Goal: Task Accomplishment & Management: Manage account settings

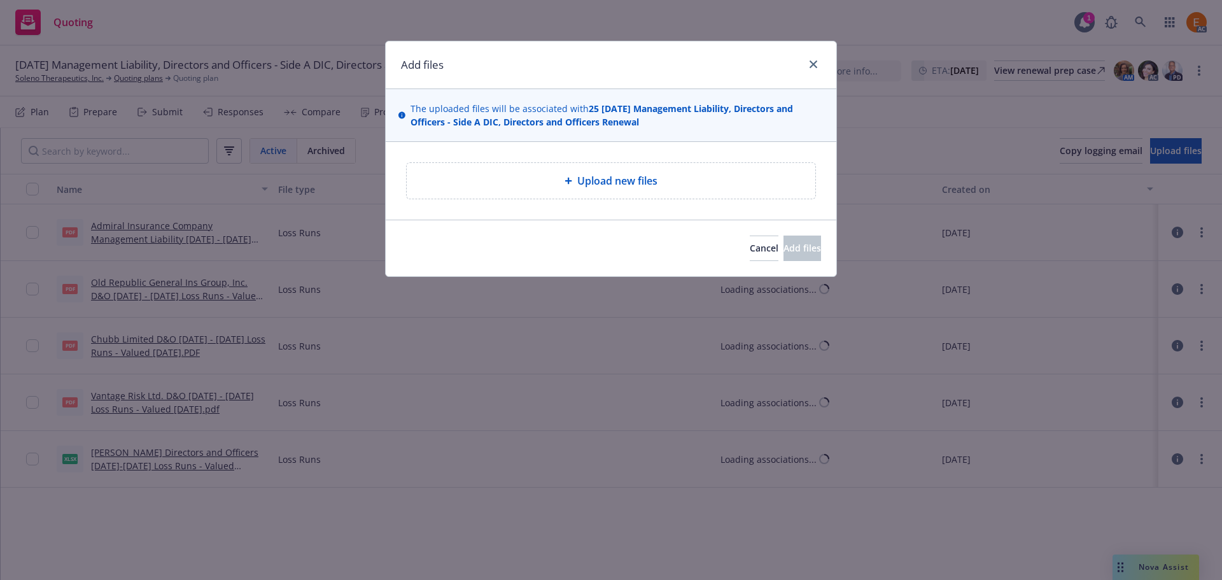
drag, startPoint x: 679, startPoint y: 160, endPoint x: 644, endPoint y: 185, distance: 42.6
click at [678, 160] on div "Upload new files" at bounding box center [611, 181] width 451 height 78
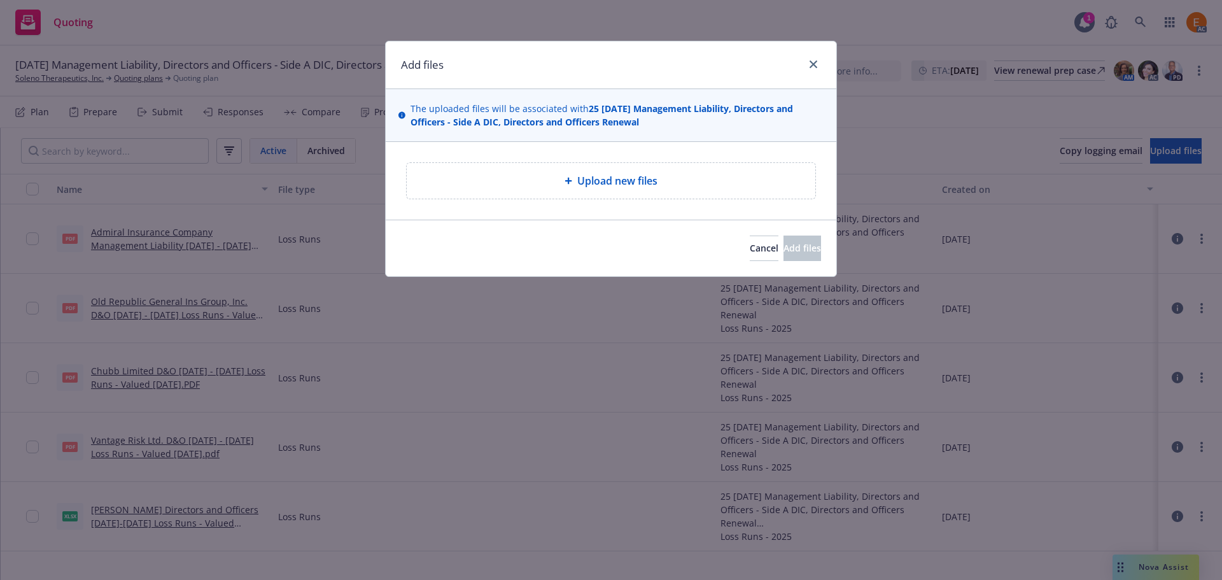
click at [644, 185] on span "Upload new files" at bounding box center [617, 180] width 80 height 15
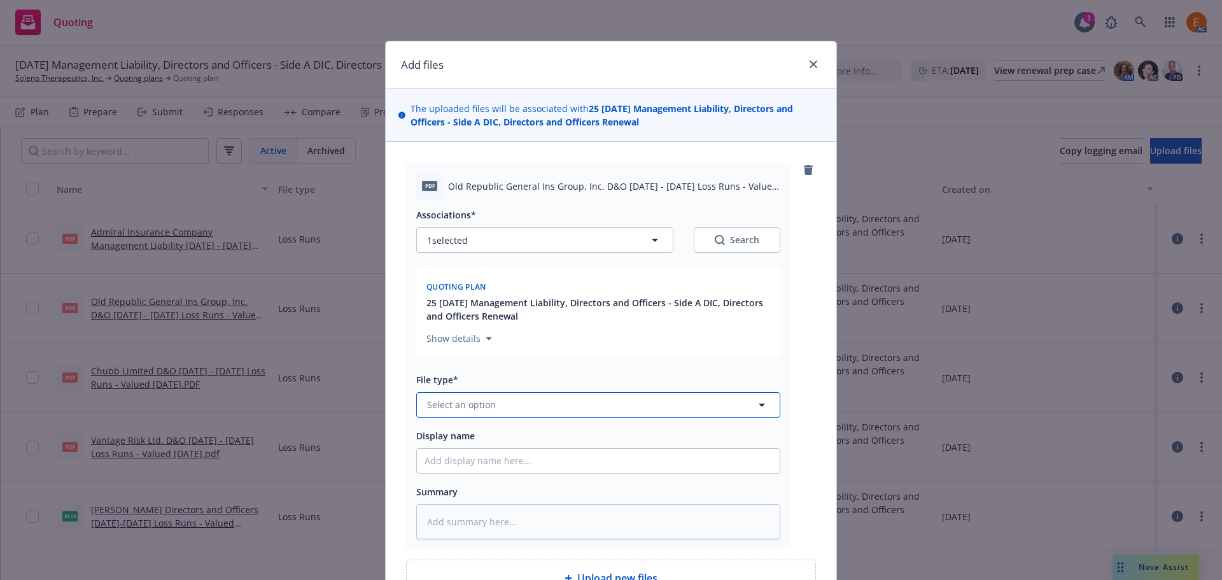
click at [561, 402] on button "Select an option" at bounding box center [598, 404] width 364 height 25
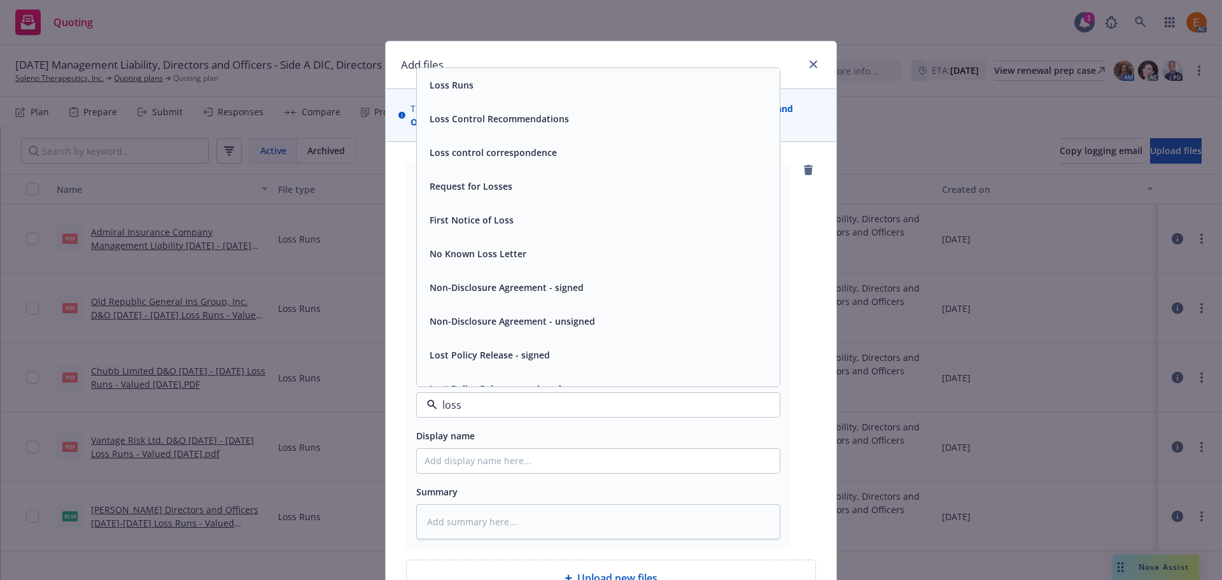
type input "loss r"
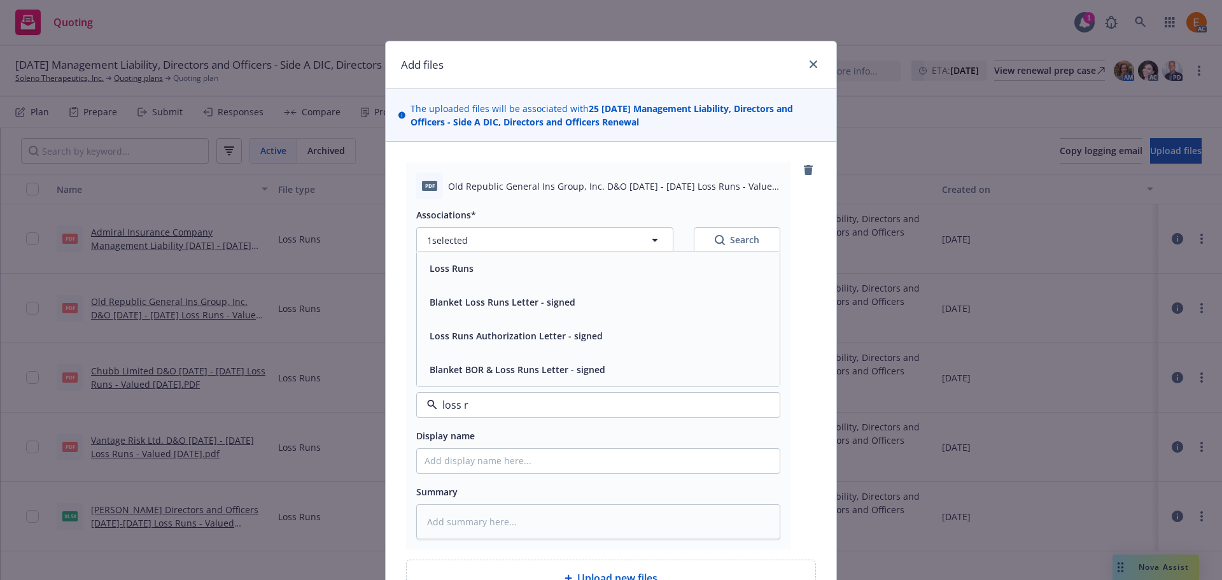
click at [493, 267] on div "Loss Runs" at bounding box center [599, 268] width 348 height 18
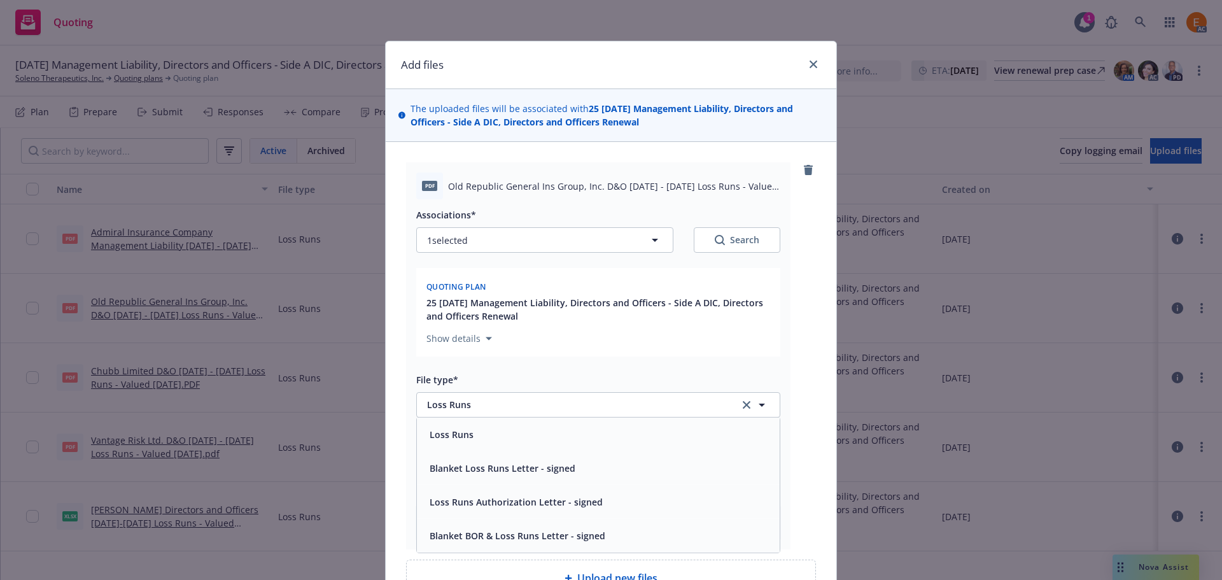
click at [719, 247] on button "Search" at bounding box center [737, 239] width 87 height 25
type textarea "x"
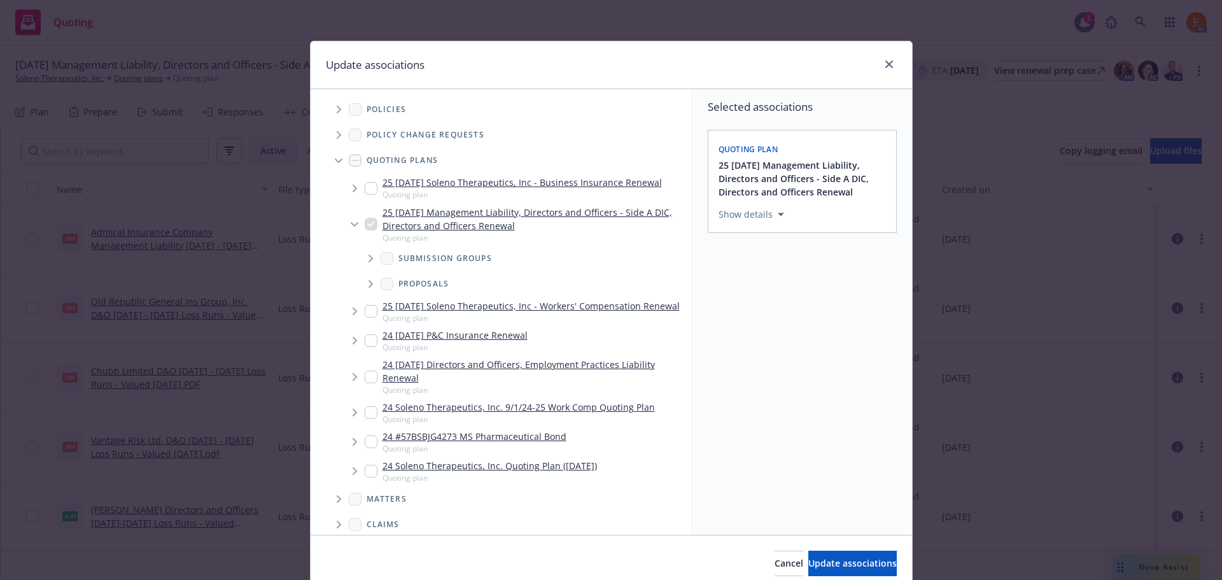
click at [328, 157] on span "Tree Example" at bounding box center [338, 160] width 20 height 20
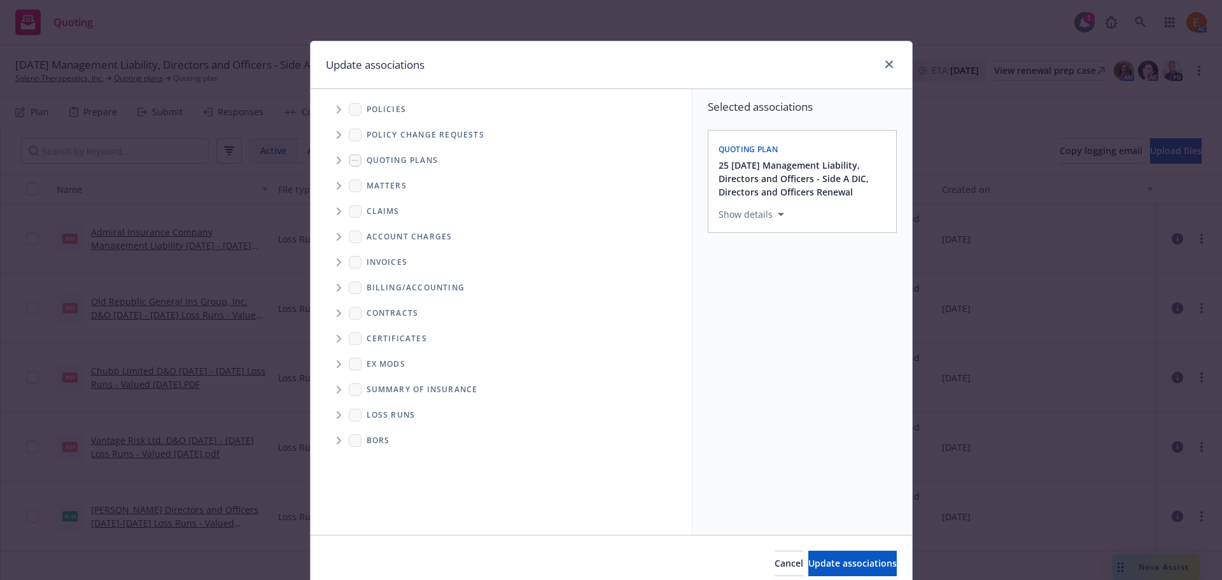
click at [333, 407] on span "Folder Tree Example" at bounding box center [338, 415] width 20 height 20
click at [387, 464] on link "2025" at bounding box center [397, 460] width 20 height 13
checkbox input "true"
click at [831, 553] on button "Update associations" at bounding box center [852, 563] width 88 height 25
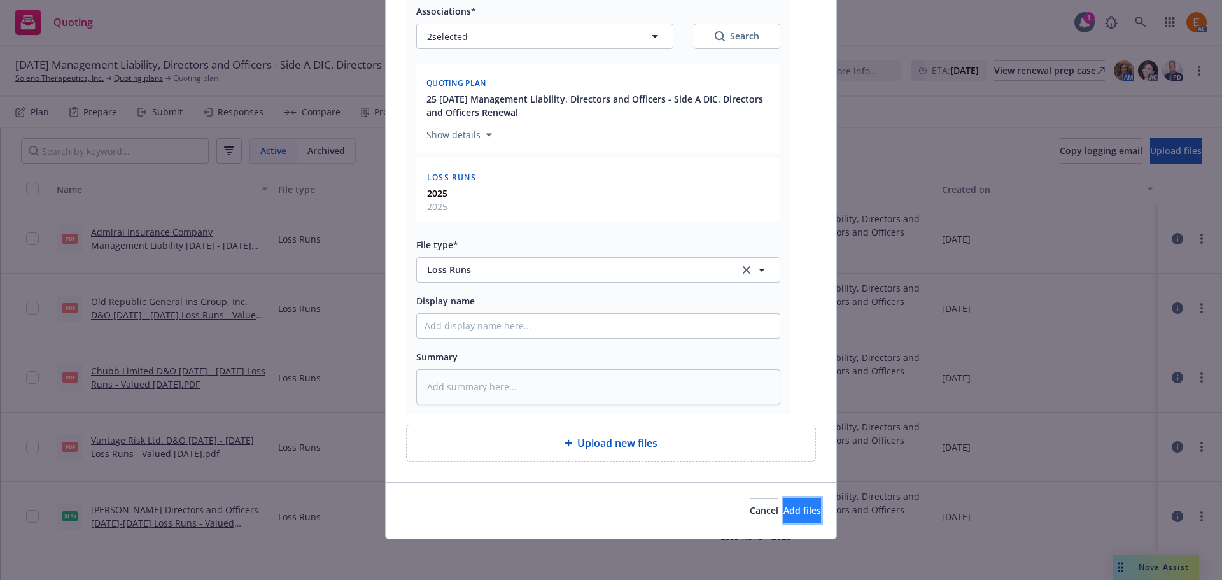
click at [795, 510] on button "Add files" at bounding box center [803, 510] width 38 height 25
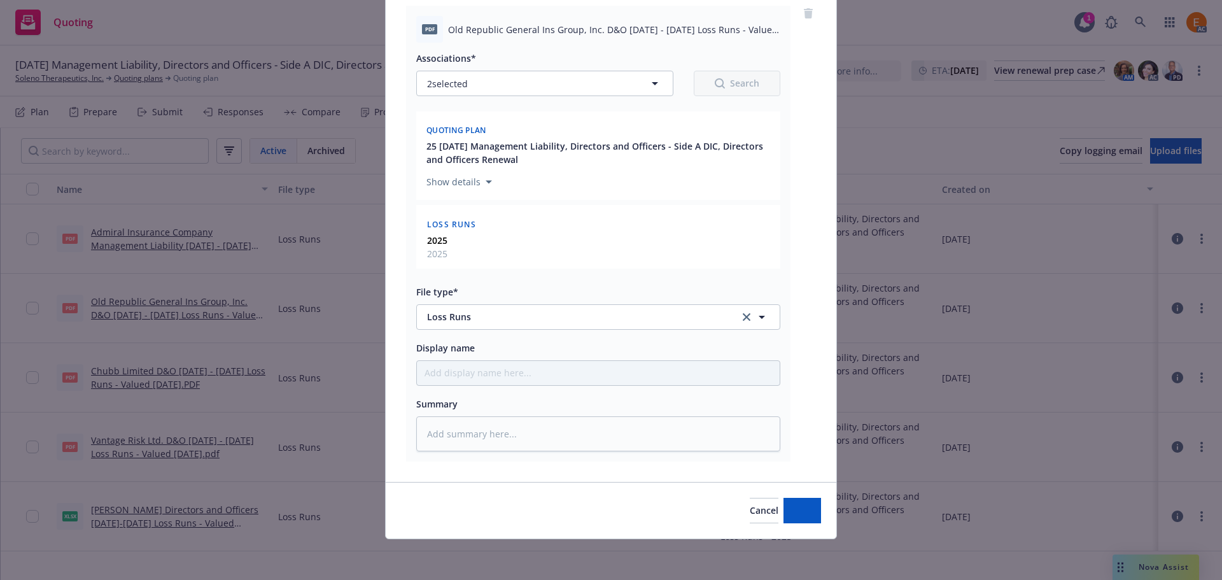
scroll to position [157, 0]
type textarea "x"
